Goal: Task Accomplishment & Management: Use online tool/utility

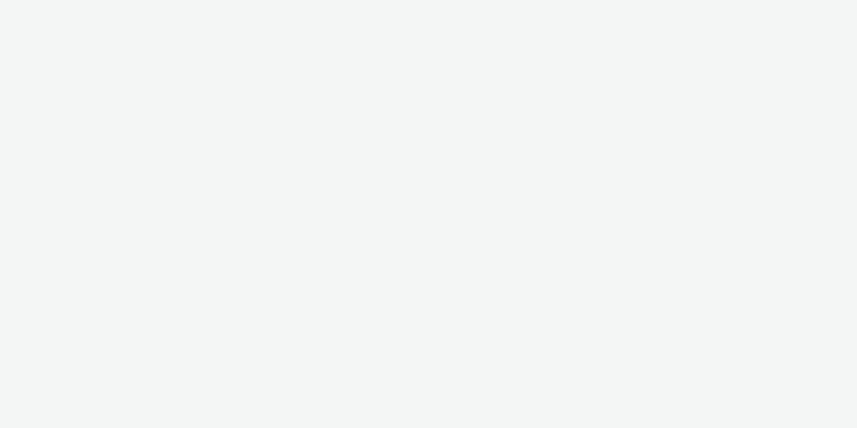
select select "11a7df10-284f-415c-b52a-427acf4c31ae"
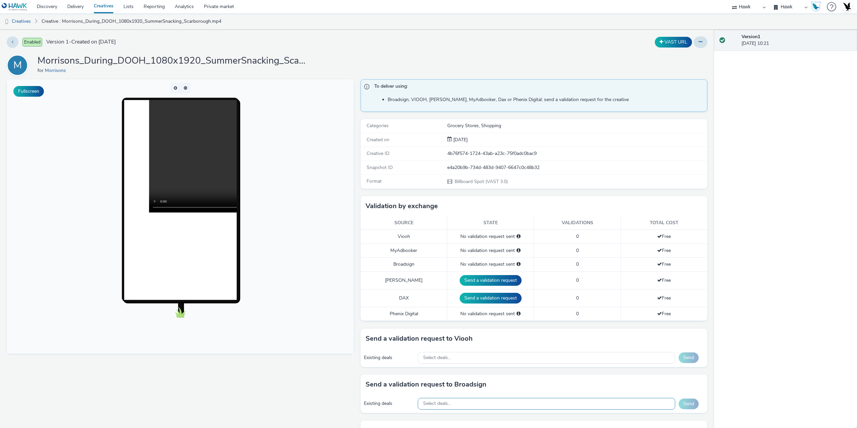
click at [467, 406] on div "Select deals..." at bounding box center [546, 404] width 257 height 12
paste input "Broadsign: Clear Channel UK: All UK Frames"
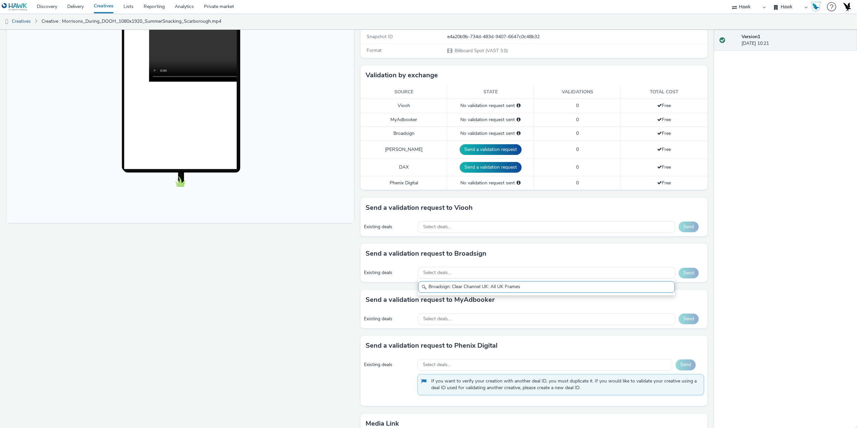
scroll to position [134, 0]
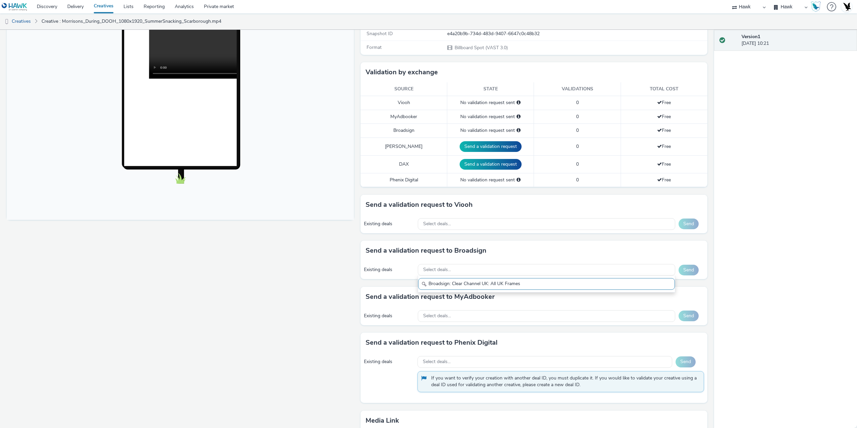
drag, startPoint x: 450, startPoint y: 285, endPoint x: 384, endPoint y: 278, distance: 65.9
click at [390, 280] on div "Send a validation request to Broadsign Existing deals Select deals... Broadsign…" at bounding box center [533, 264] width 347 height 46
drag, startPoint x: 459, startPoint y: 283, endPoint x: 519, endPoint y: 293, distance: 60.7
click at [518, 293] on div "To deliver using: Broadsign, VIOOH, Stroer, MyAdbooker, Dax or Phenix Digital: …" at bounding box center [532, 227] width 350 height 565
click at [439, 283] on input "Clear Channel" at bounding box center [546, 284] width 257 height 12
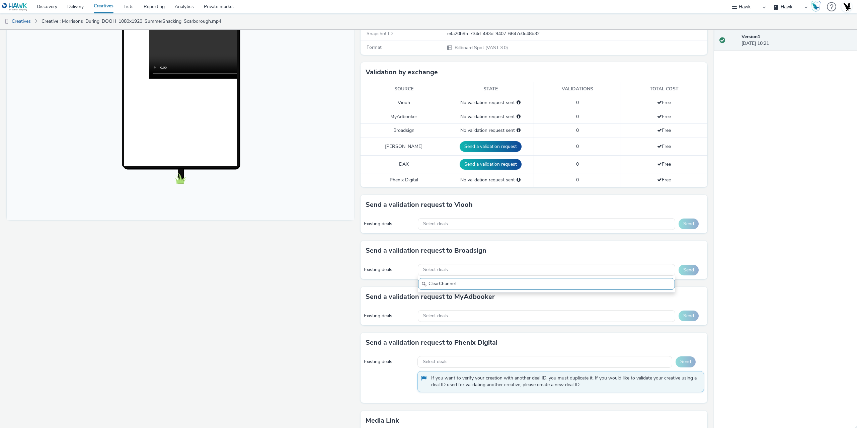
click at [483, 280] on input "ClearChannel" at bounding box center [546, 284] width 257 height 12
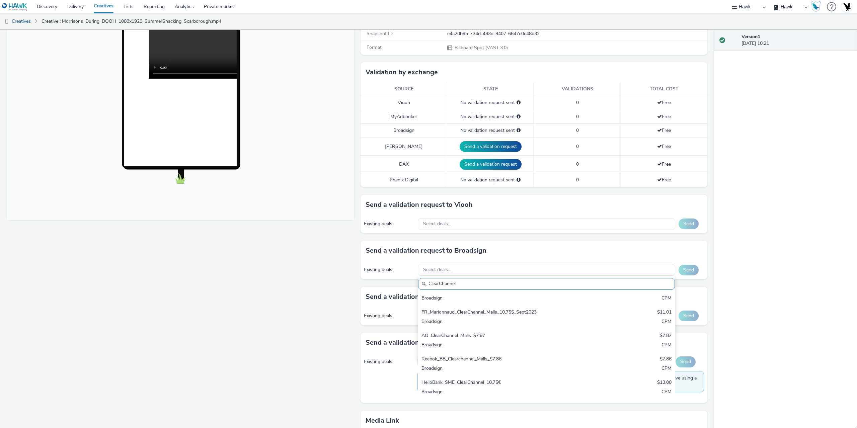
scroll to position [536, 0]
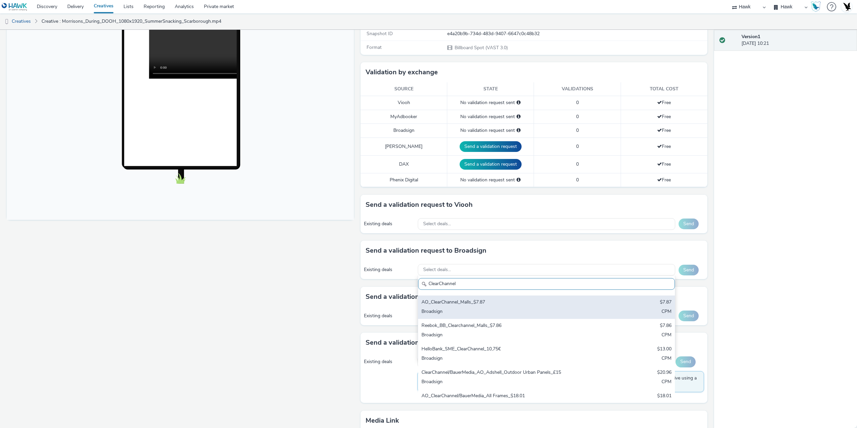
type input "ClearChannel"
click at [476, 303] on div "AO_ClearChannel_Malls_$7.87" at bounding box center [504, 303] width 166 height 8
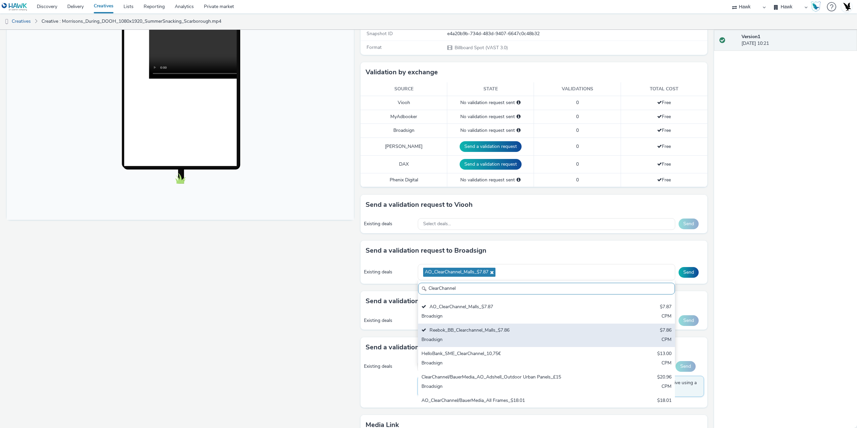
click at [483, 337] on div "Broadsign" at bounding box center [504, 340] width 166 height 8
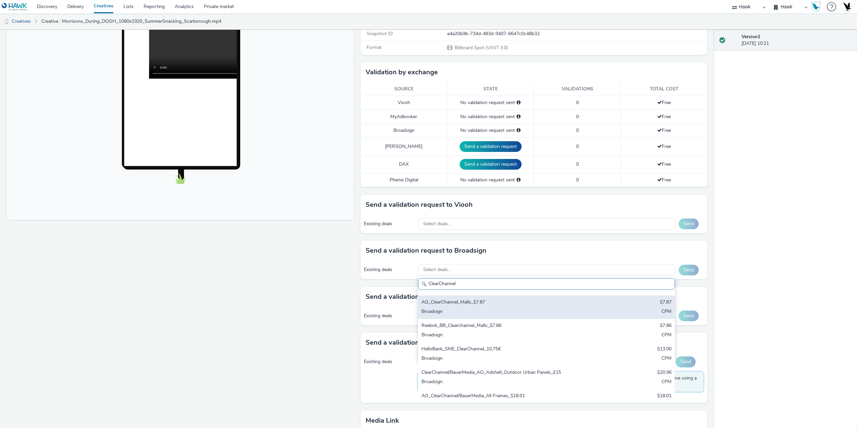
click at [477, 310] on div "Broadsign" at bounding box center [504, 312] width 166 height 8
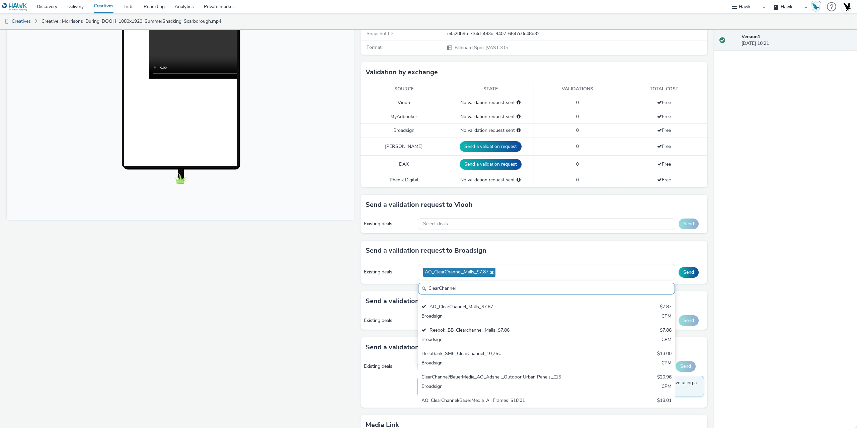
drag, startPoint x: 501, startPoint y: 275, endPoint x: 411, endPoint y: 276, distance: 90.1
click at [411, 276] on div "Existing deals AO_ClearChannel_Malls_$7.87 ClearChannel FRANCE_BOUYGUES_PUSAN_C…" at bounding box center [533, 272] width 347 height 23
click at [468, 292] on input "ClearChannel" at bounding box center [546, 289] width 257 height 12
drag, startPoint x: 510, startPoint y: 269, endPoint x: 406, endPoint y: 276, distance: 104.3
click at [406, 276] on div "Existing deals AO_ClearChannel_Malls_$7.87 ClearChannel FRANCE_BOUYGUES_PUSAN_C…" at bounding box center [533, 272] width 347 height 23
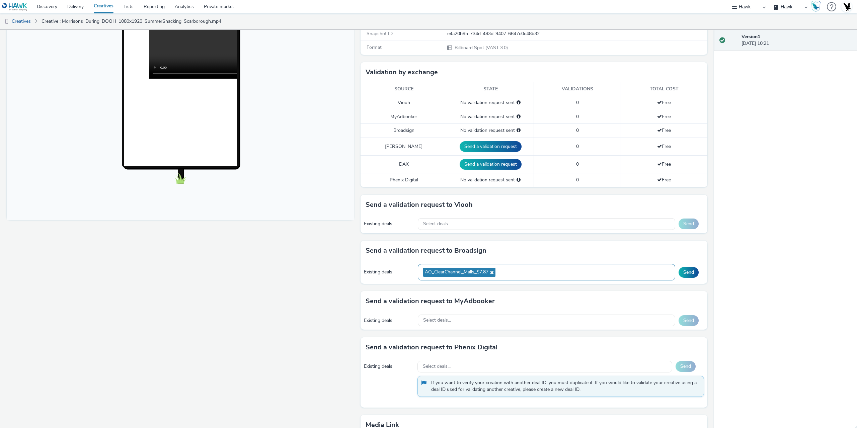
drag, startPoint x: 386, startPoint y: 272, endPoint x: 525, endPoint y: 275, distance: 139.3
click at [525, 275] on div "Existing deals AO_ClearChannel_Malls_$7.87 Send" at bounding box center [533, 272] width 347 height 23
click at [524, 270] on div "AO_ClearChannel_Malls_$7.87" at bounding box center [546, 272] width 257 height 16
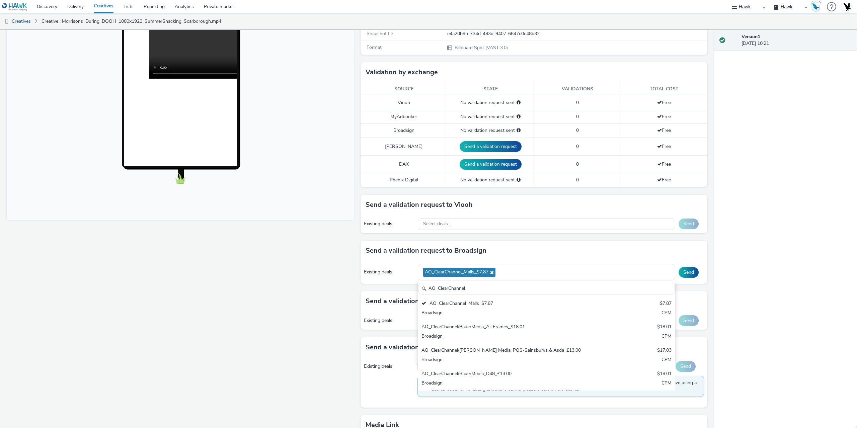
drag, startPoint x: 434, startPoint y: 285, endPoint x: 396, endPoint y: 280, distance: 38.4
click at [396, 280] on div "Existing deals AO_ClearChannel_Malls_$7.87 AO_ClearChannel AO_ClearChannel_Mall…" at bounding box center [533, 272] width 347 height 23
type input "AO_ClearChannel"
click at [246, 291] on div "Fullscreen" at bounding box center [182, 230] width 350 height 570
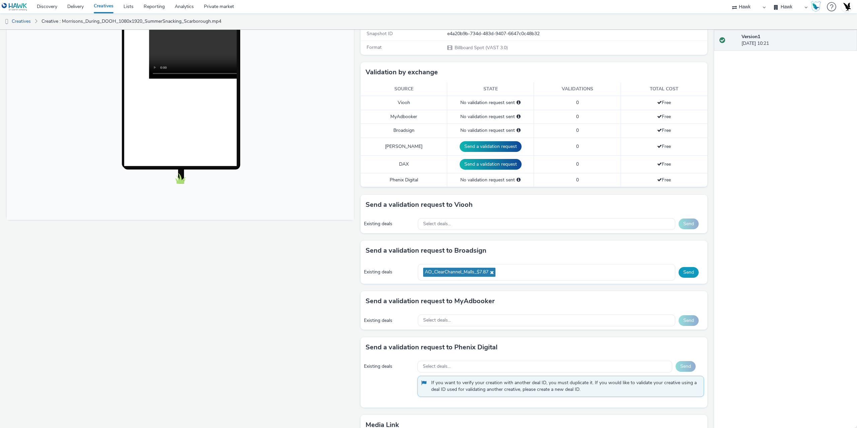
click at [692, 273] on button "Send" at bounding box center [688, 272] width 20 height 11
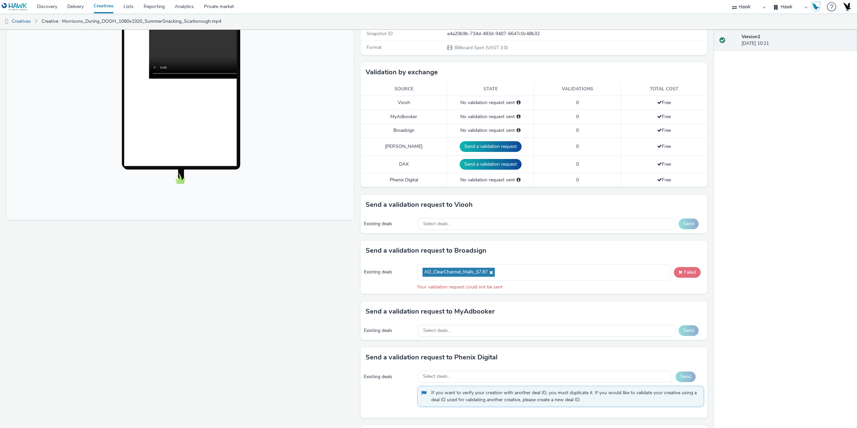
click at [682, 274] on button "Failed" at bounding box center [687, 272] width 27 height 11
click at [684, 273] on button "Failed" at bounding box center [687, 272] width 27 height 11
click at [490, 273] on icon at bounding box center [490, 272] width 5 height 5
click at [469, 274] on div "AO_ClearChannel_Malls_$7.87" at bounding box center [543, 272] width 253 height 16
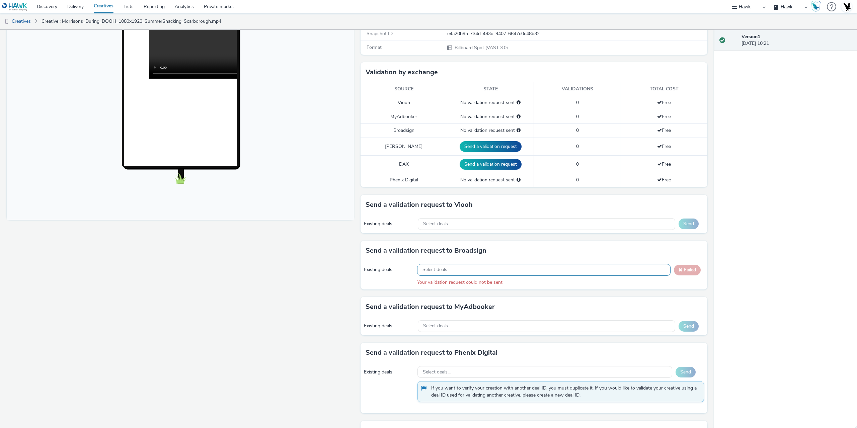
scroll to position [8, 0]
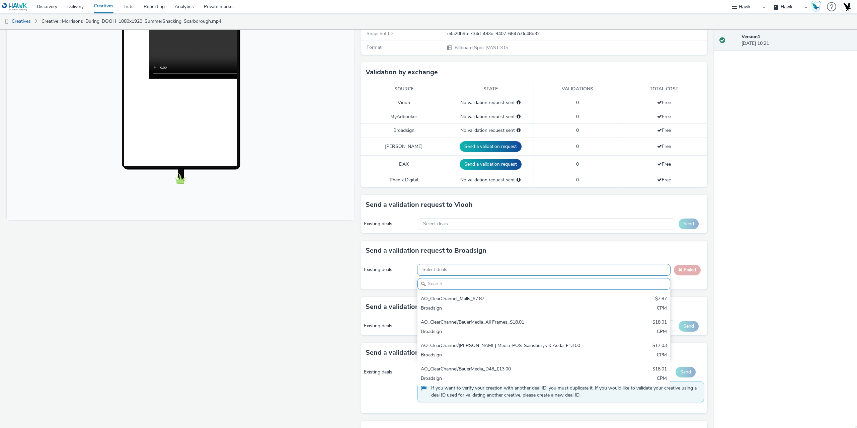
paste input "AO_ClearChannel"
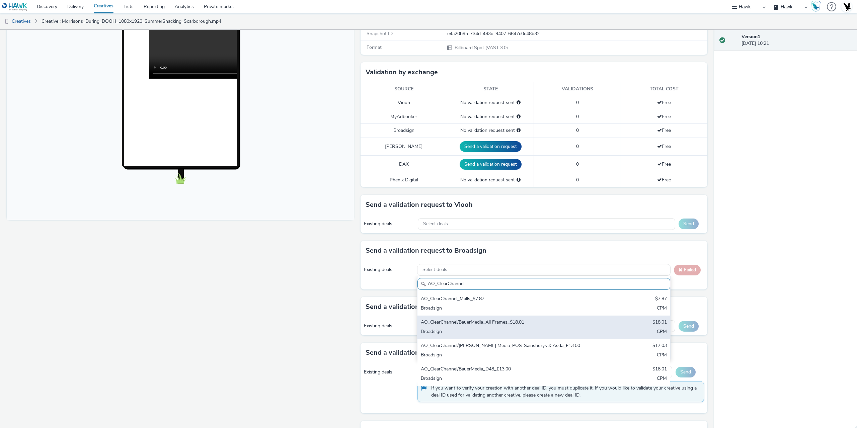
type input "AO_ClearChannel"
click at [496, 331] on div "Broadsign" at bounding box center [502, 332] width 163 height 8
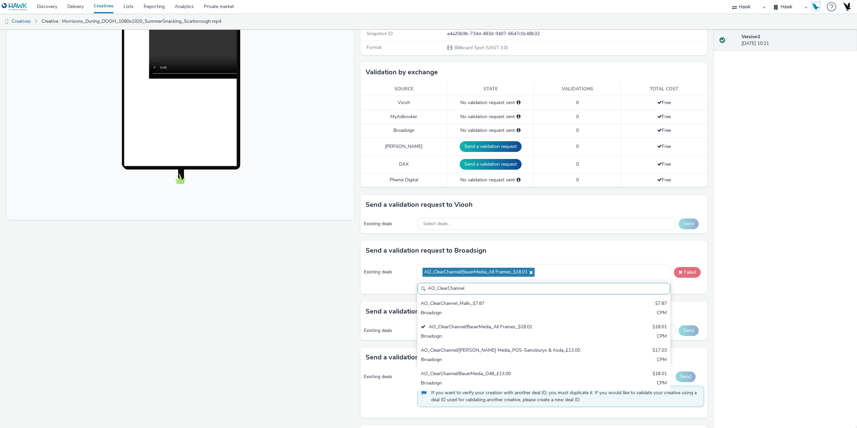
click at [683, 270] on button "Failed" at bounding box center [687, 272] width 27 height 11
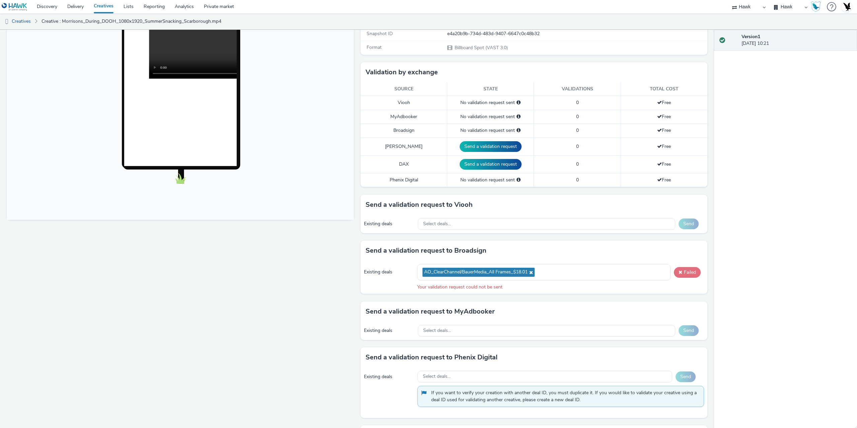
click at [690, 275] on button "Failed" at bounding box center [687, 272] width 27 height 11
click at [563, 270] on div "AO_ClearChannel/BauerMedia_All Frames_$18.01" at bounding box center [543, 272] width 253 height 16
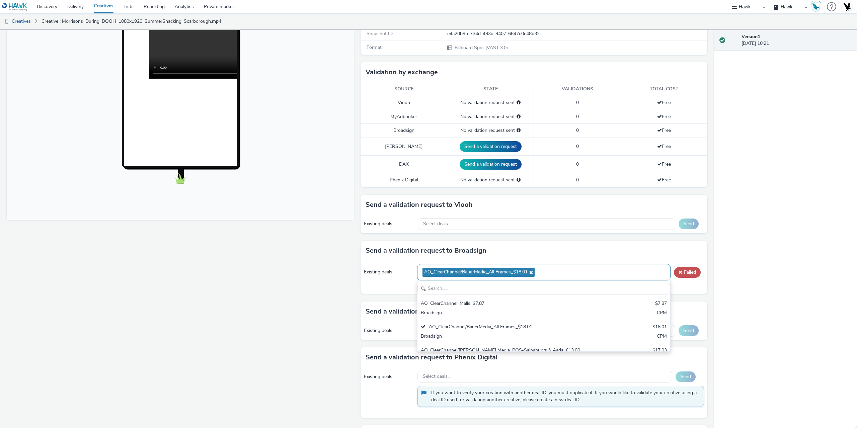
scroll to position [0, 0]
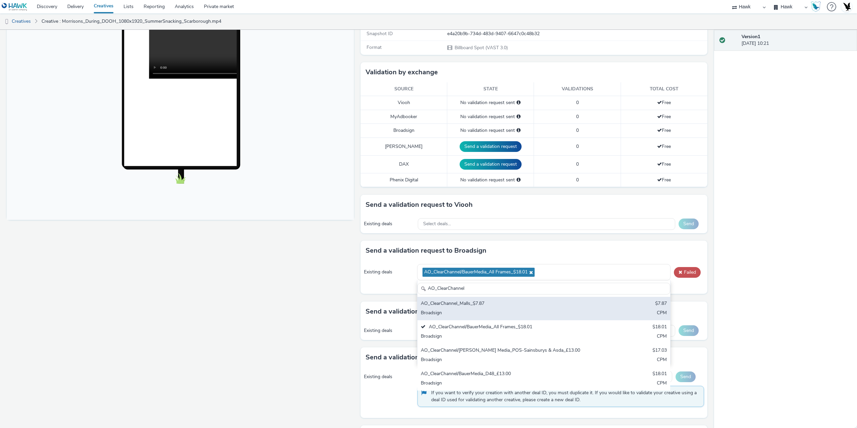
type input "AO_ClearChannel"
click at [516, 304] on div "AO_ClearChannel_Malls_$7.87" at bounding box center [502, 304] width 163 height 8
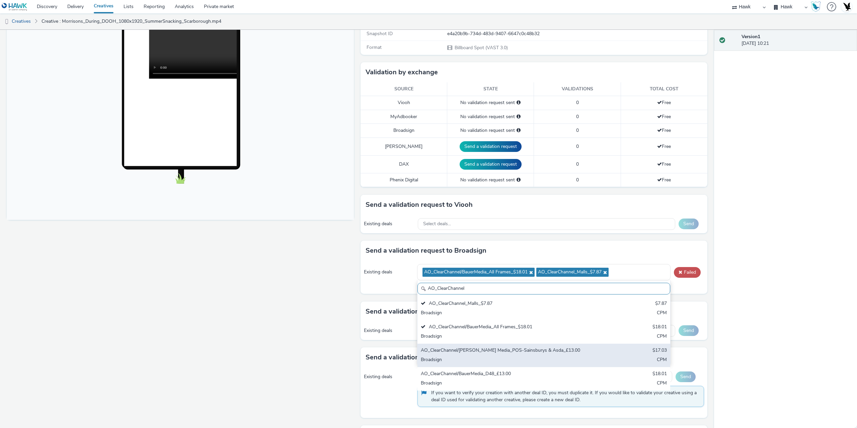
click at [500, 360] on div "Broadsign" at bounding box center [502, 360] width 163 height 8
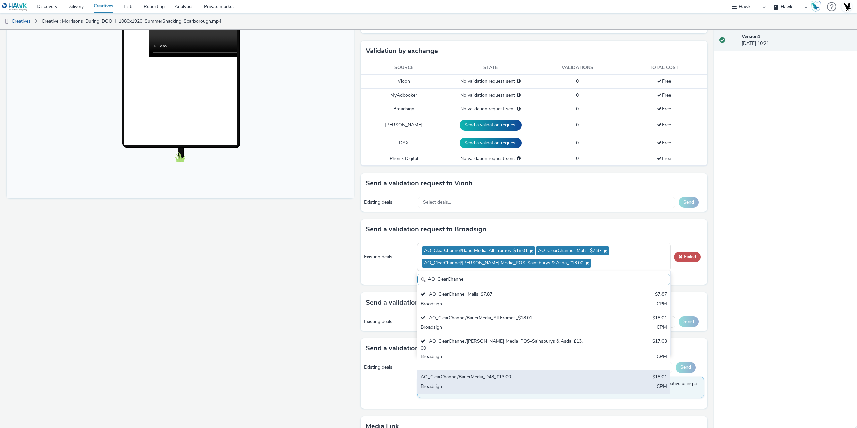
scroll to position [201, 0]
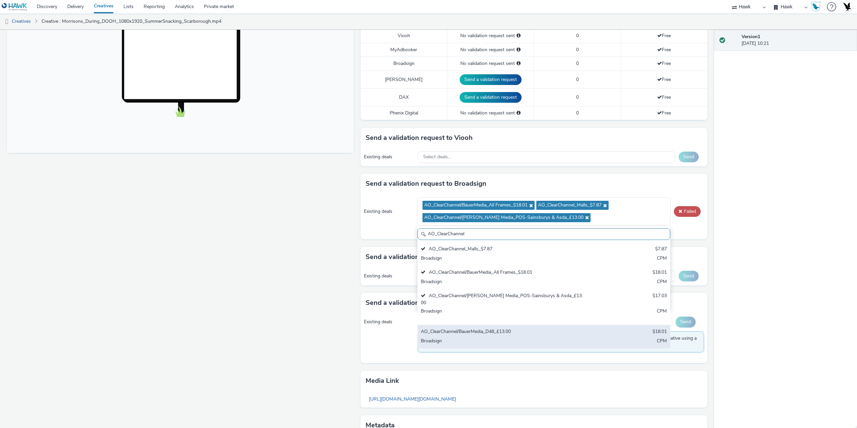
click at [498, 328] on div "AO_ClearChannel/BauerMedia_D48_£13.00" at bounding box center [502, 332] width 163 height 8
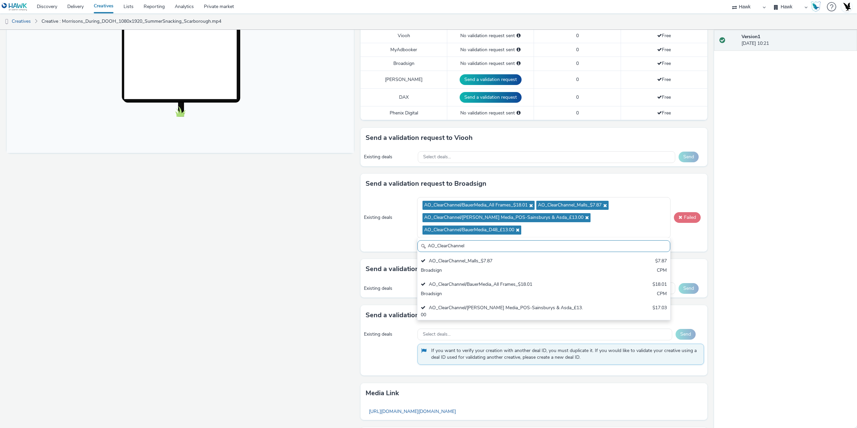
click at [680, 219] on button "Failed" at bounding box center [687, 217] width 27 height 11
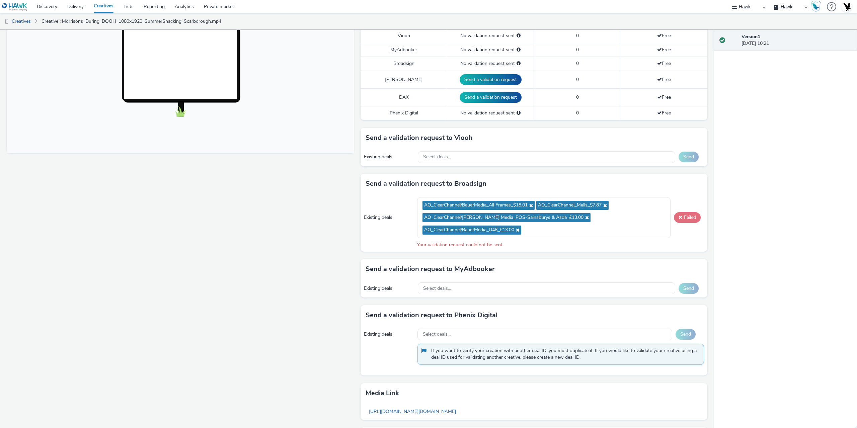
click at [680, 221] on button "Failed" at bounding box center [687, 217] width 27 height 11
click at [678, 215] on button "Failed" at bounding box center [687, 217] width 27 height 11
click at [518, 231] on icon at bounding box center [516, 230] width 5 height 5
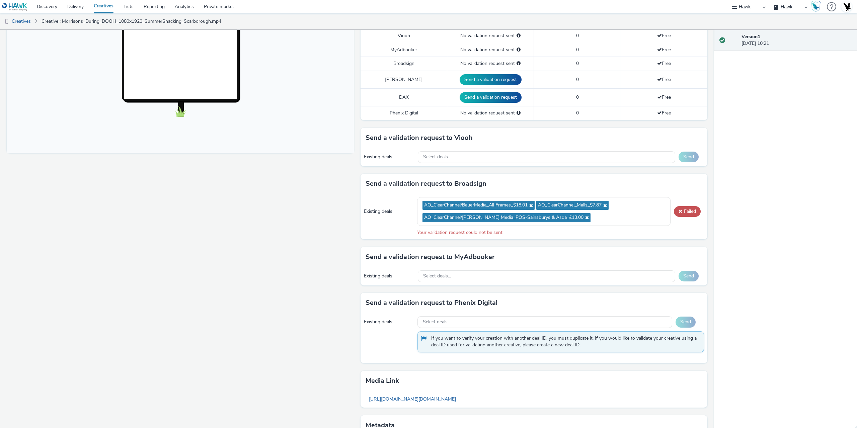
click at [583, 219] on icon at bounding box center [585, 217] width 5 height 5
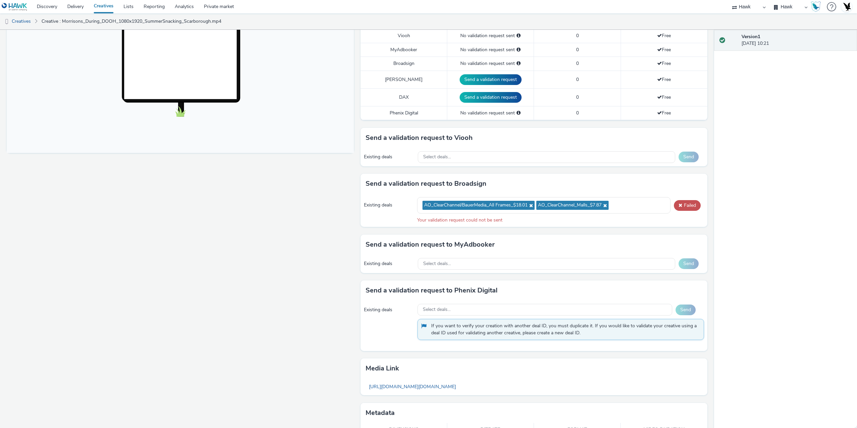
click at [530, 205] on icon at bounding box center [530, 205] width 5 height 5
click at [491, 206] on icon at bounding box center [490, 205] width 5 height 5
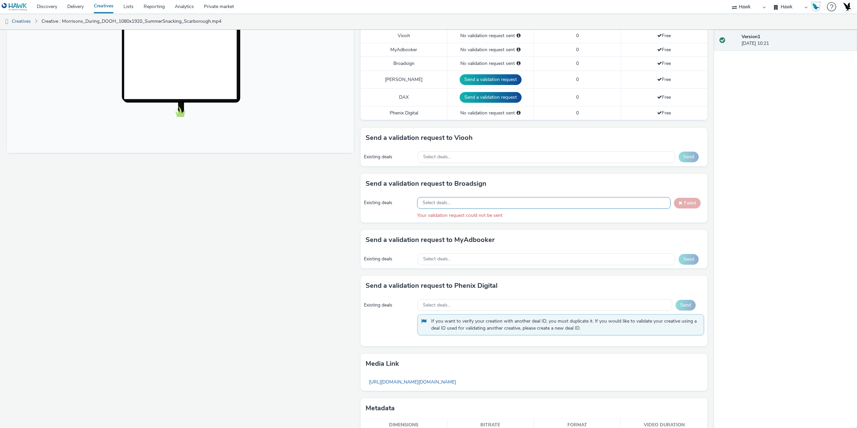
click at [451, 200] on div "Select deals..." at bounding box center [543, 203] width 253 height 12
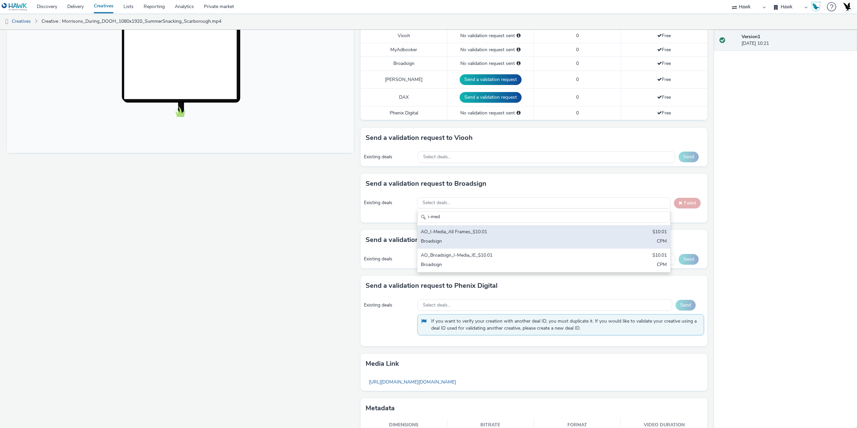
type input "i-med"
click at [458, 237] on div "AO_I-Media_All Frames_$10.01 $10.01 Broadsign CPM" at bounding box center [543, 236] width 253 height 23
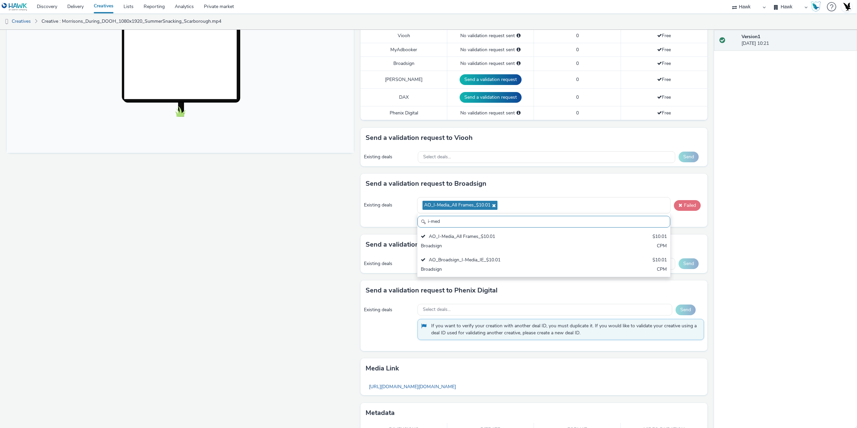
click at [690, 203] on button "Failed" at bounding box center [687, 205] width 27 height 11
click at [684, 206] on button "Failed" at bounding box center [687, 205] width 27 height 11
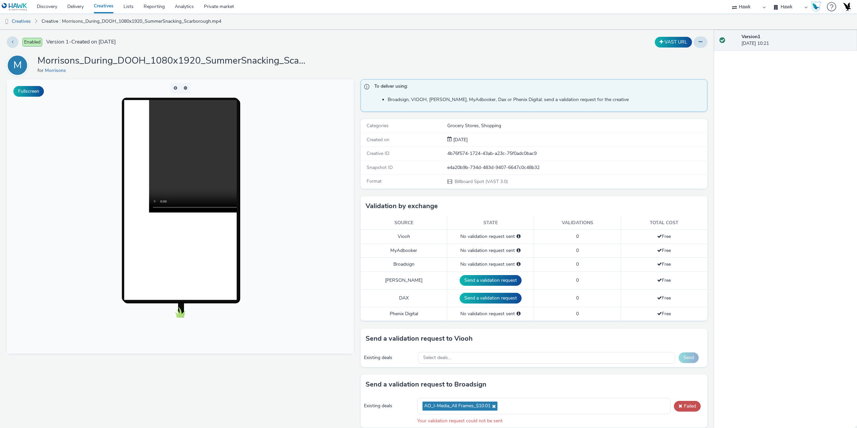
click at [463, 167] on div "e4a20b9b-734d-483d-9407-6647c0c48b32" at bounding box center [577, 167] width 260 height 7
copy div "e4a20b9b-734d-483d-9407-6647c0c48b32"
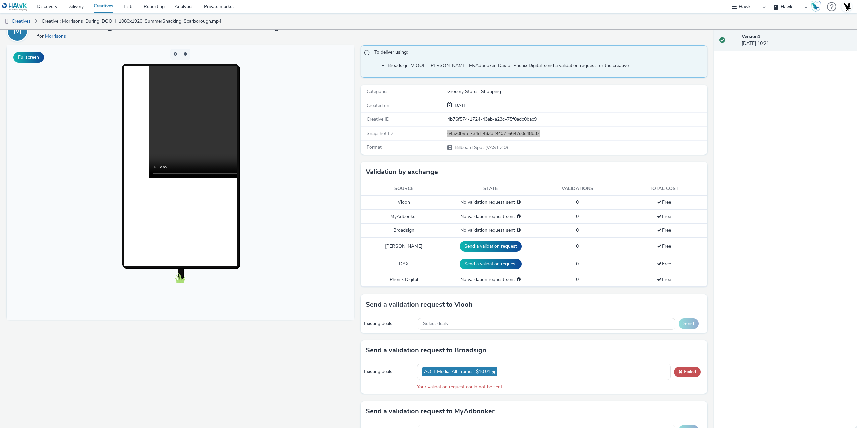
scroll to position [67, 0]
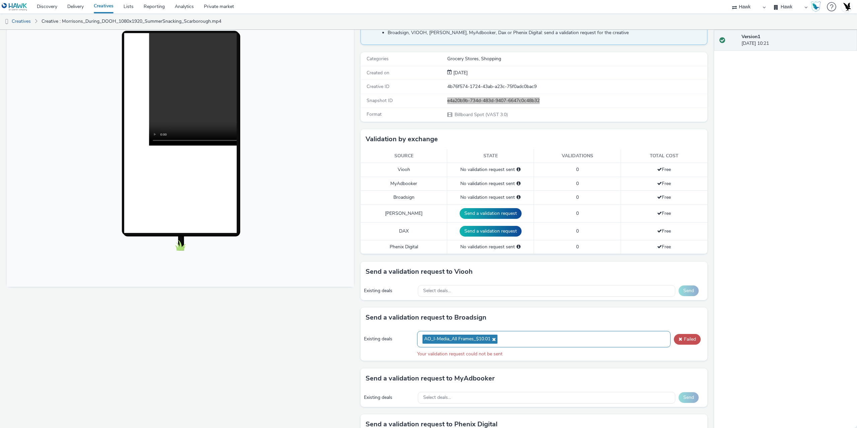
click at [508, 338] on div "AO_I-Media_All Frames_$10.01" at bounding box center [543, 339] width 253 height 16
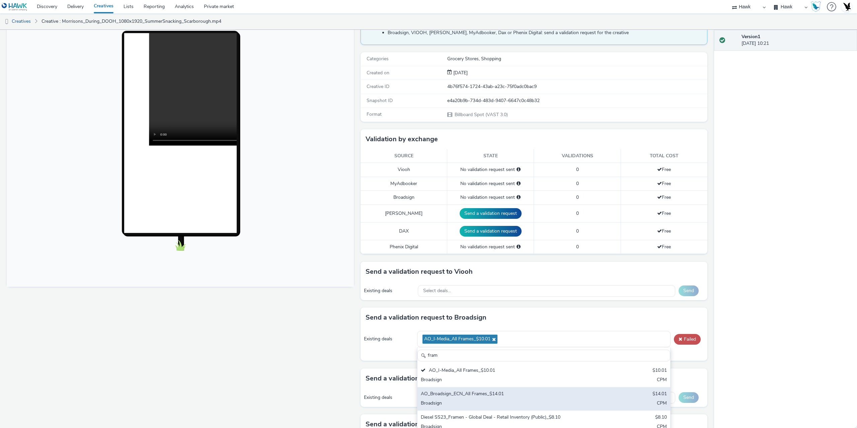
type input "fram"
click at [462, 394] on div "AO_Broadsign_ECN_All Frames_$14.01" at bounding box center [502, 395] width 163 height 8
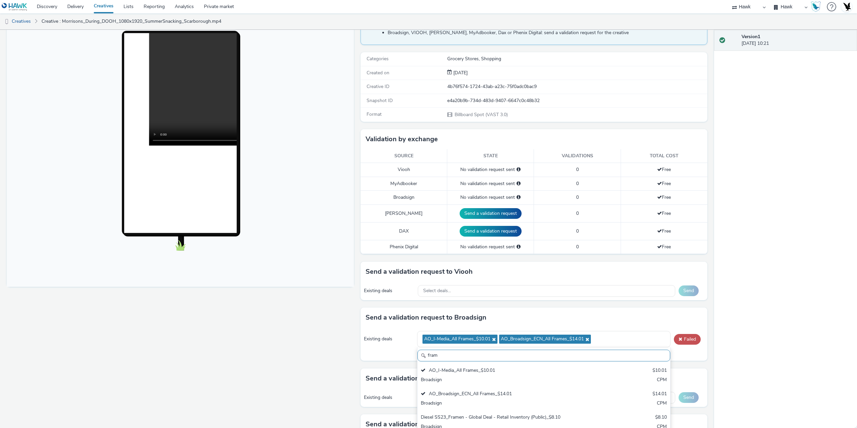
click at [493, 339] on icon at bounding box center [492, 339] width 5 height 5
